Goal: Find specific page/section: Find specific page/section

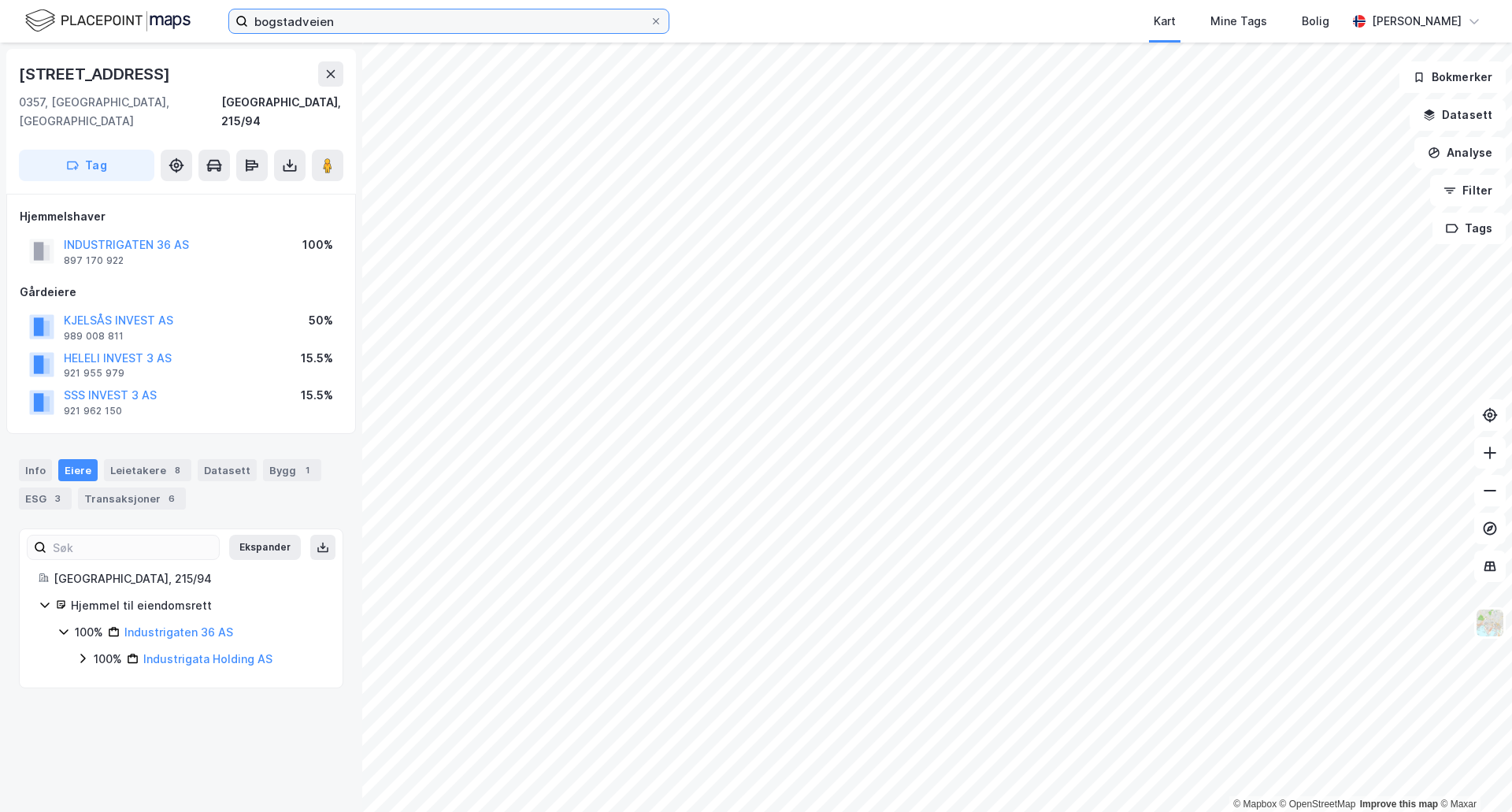
click at [336, 22] on input "bogstadveien" at bounding box center [448, 21] width 402 height 24
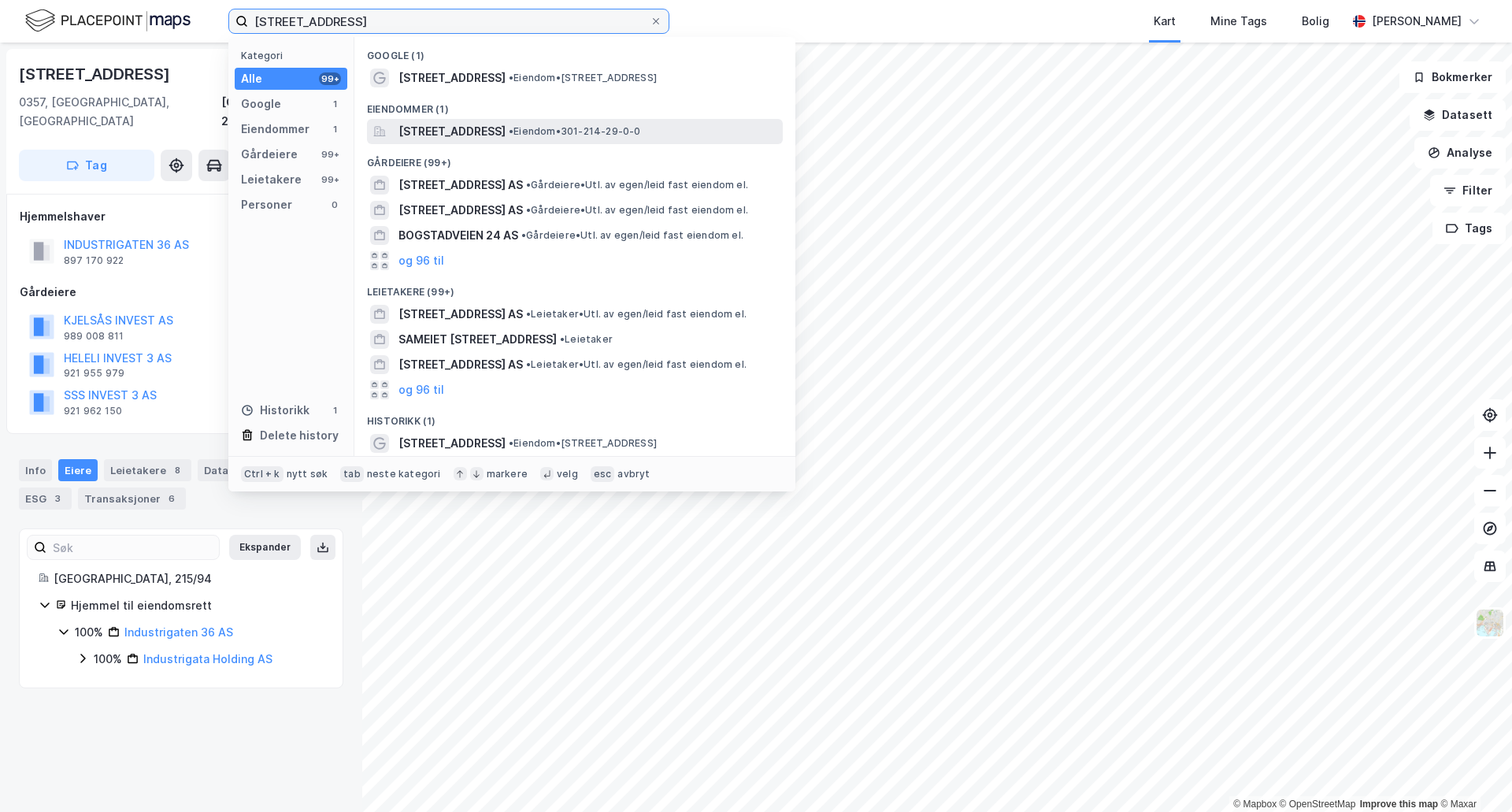
type input "bogstadveien 21"
click at [460, 131] on span "[STREET_ADDRESS]" at bounding box center [452, 131] width 108 height 19
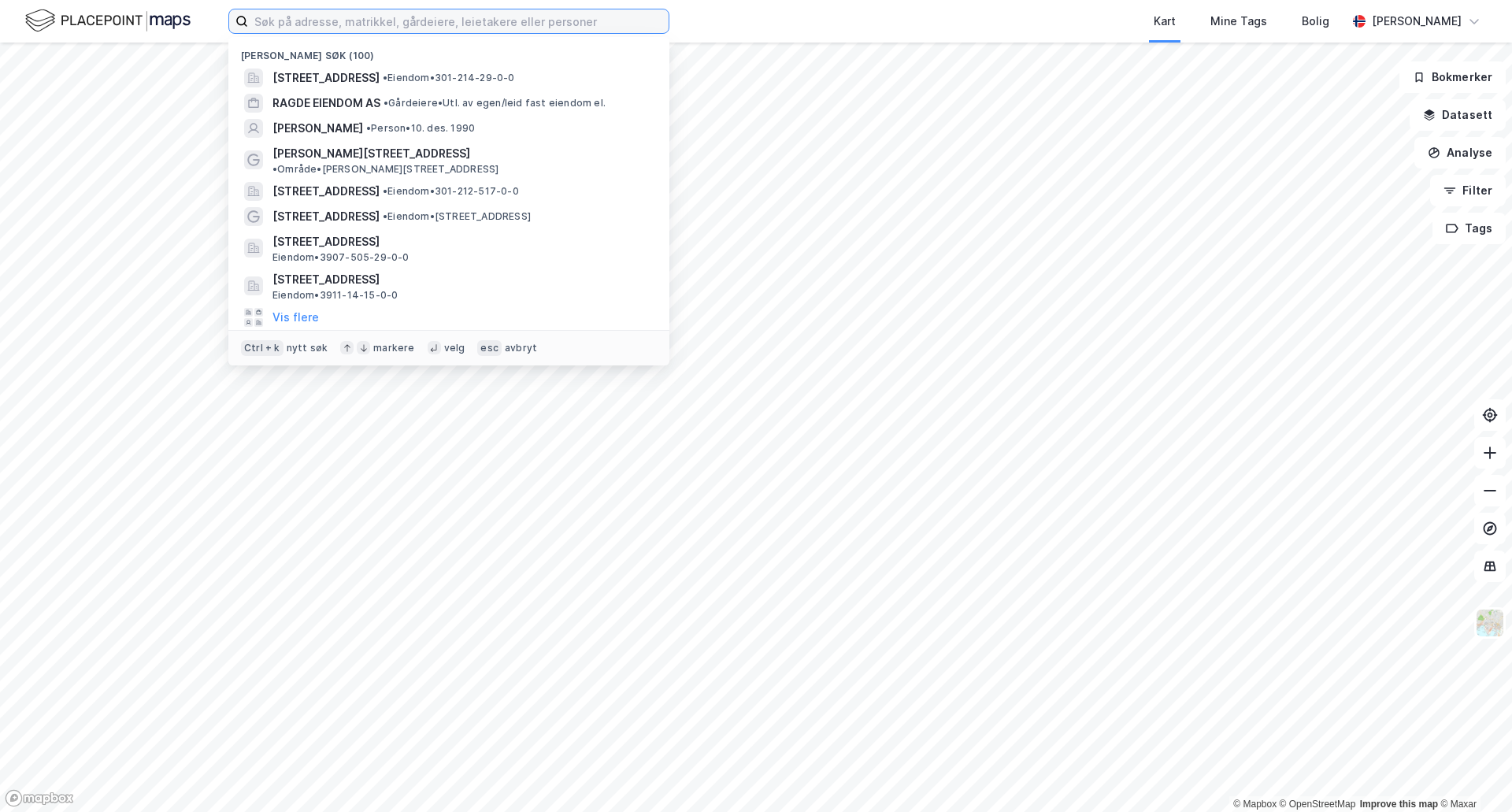
click at [312, 28] on input at bounding box center [458, 21] width 421 height 24
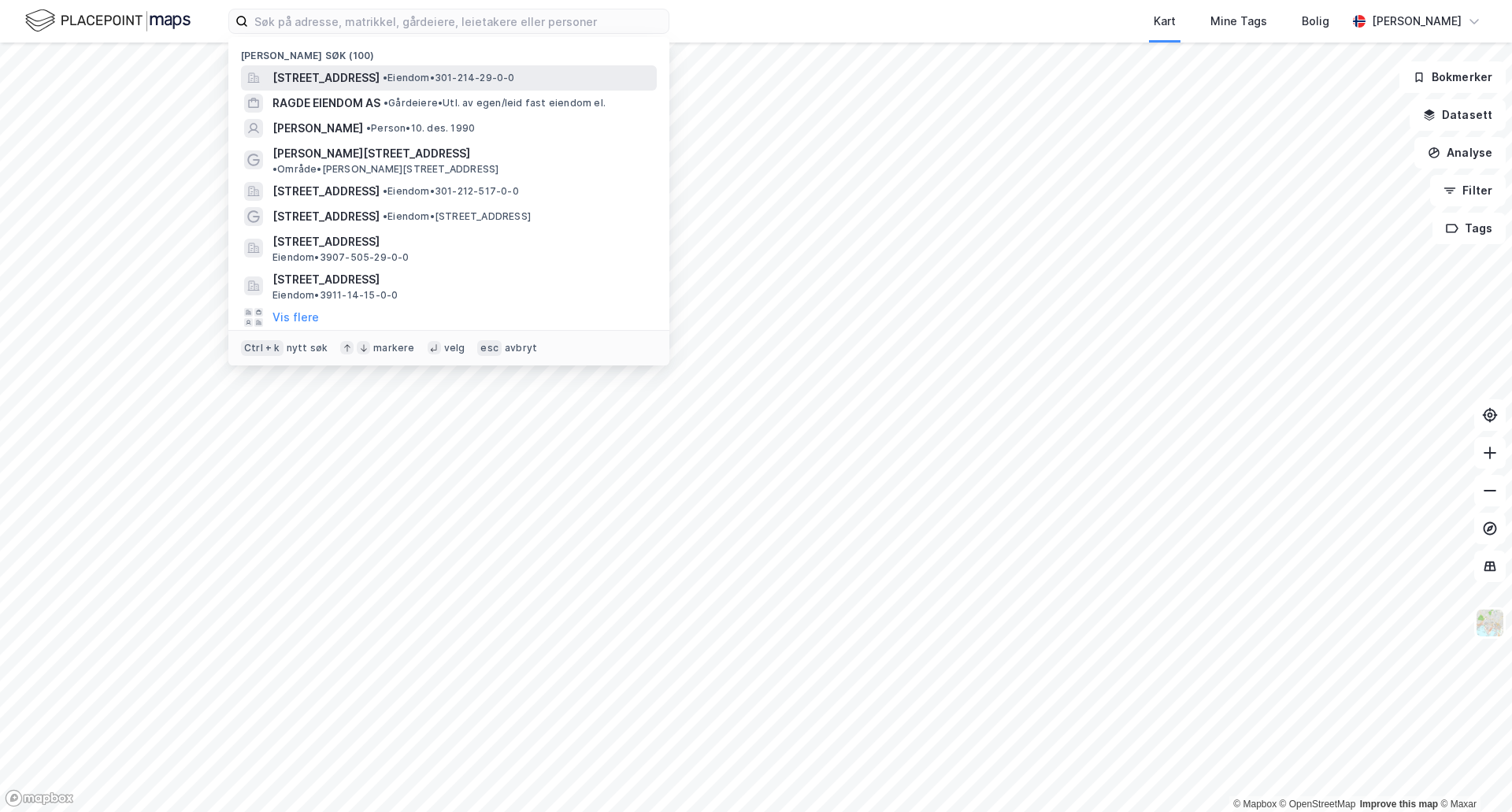
click at [317, 77] on span "[STREET_ADDRESS]" at bounding box center [326, 77] width 108 height 19
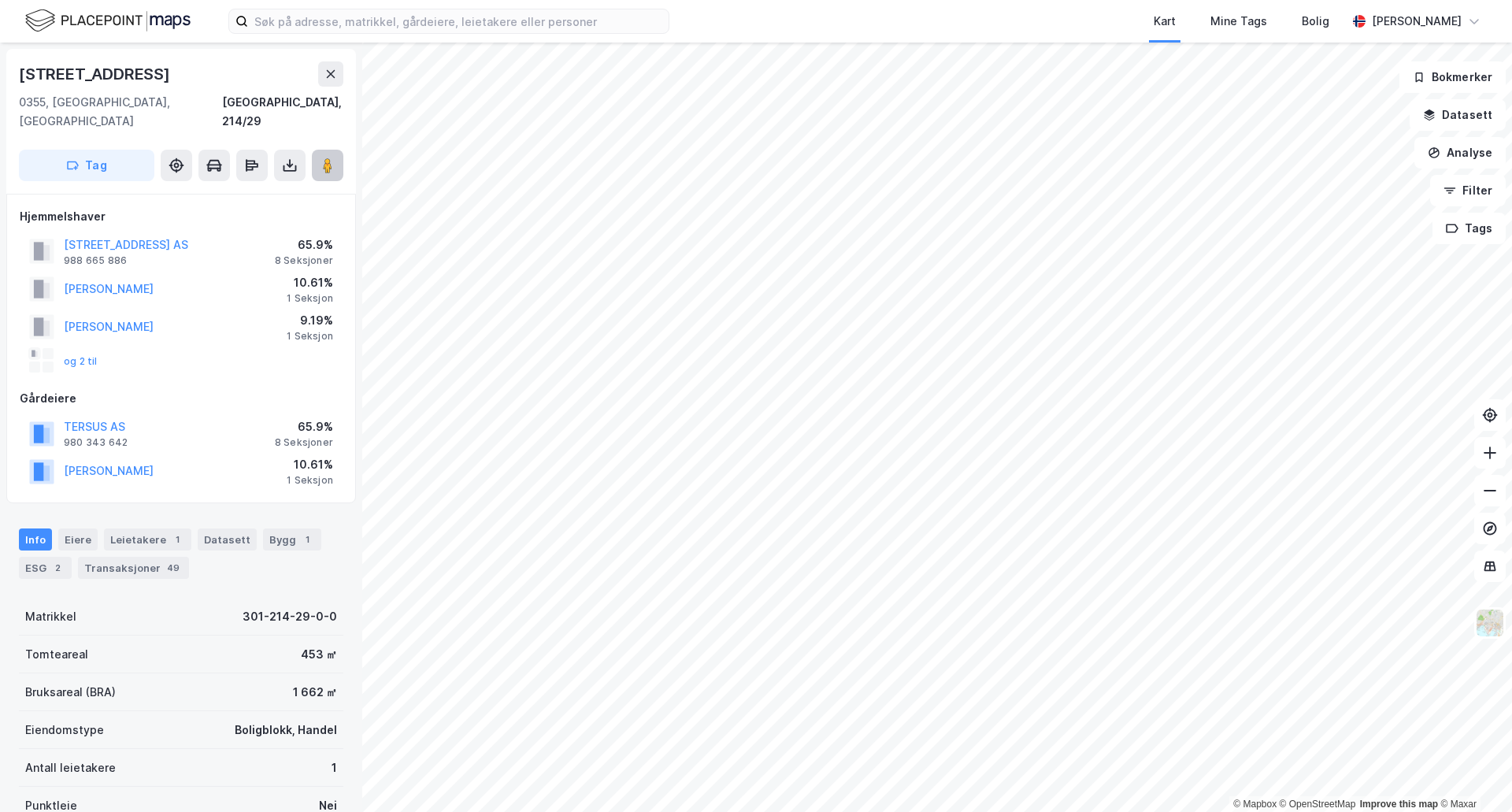
click at [319, 149] on button at bounding box center [327, 165] width 32 height 32
click at [462, 26] on input at bounding box center [458, 21] width 421 height 24
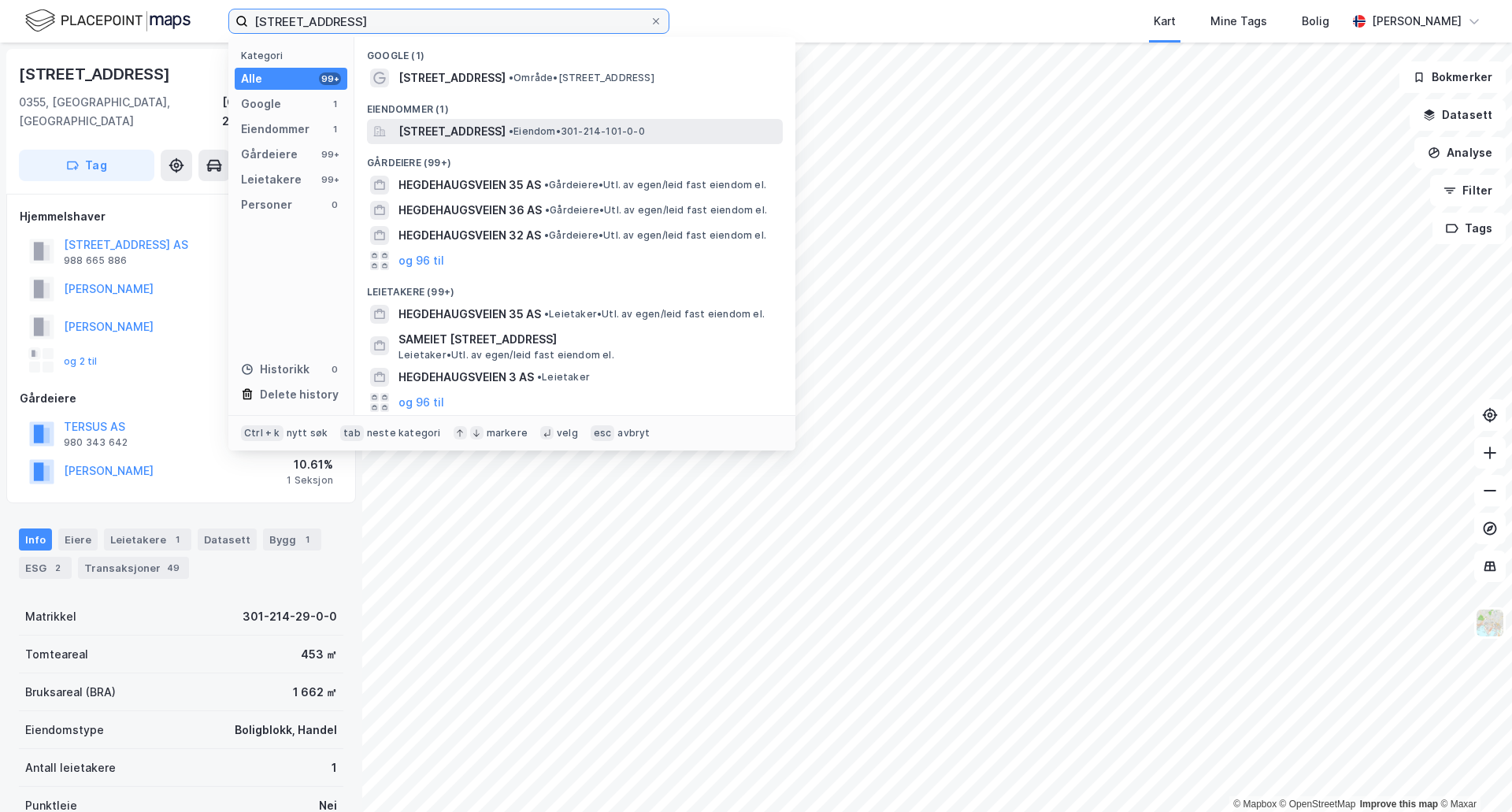
type input "[STREET_ADDRESS]"
click at [435, 131] on span "[STREET_ADDRESS]" at bounding box center [452, 131] width 108 height 19
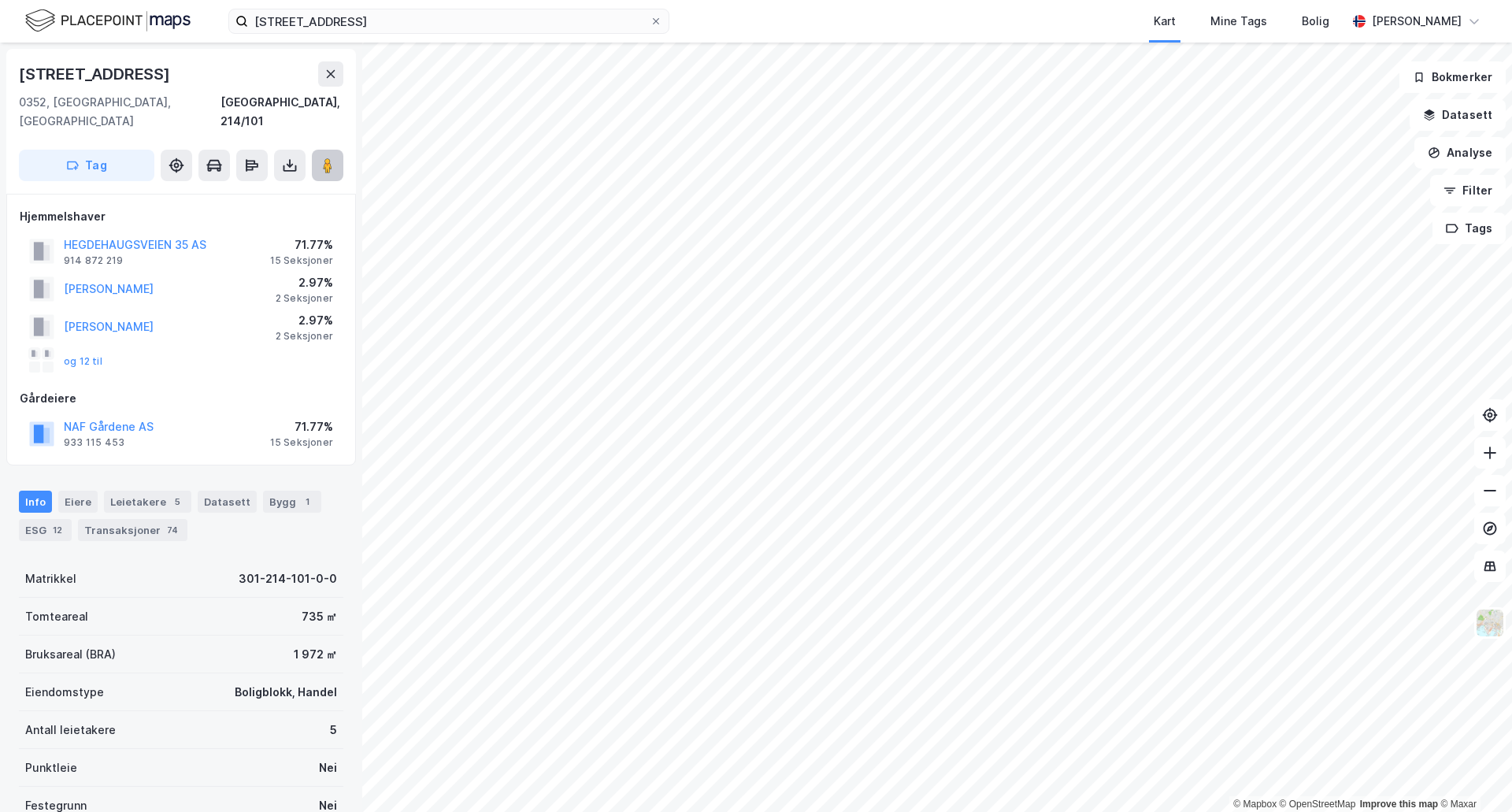
click at [335, 154] on button at bounding box center [327, 165] width 32 height 32
